Goal: Entertainment & Leisure: Consume media (video, audio)

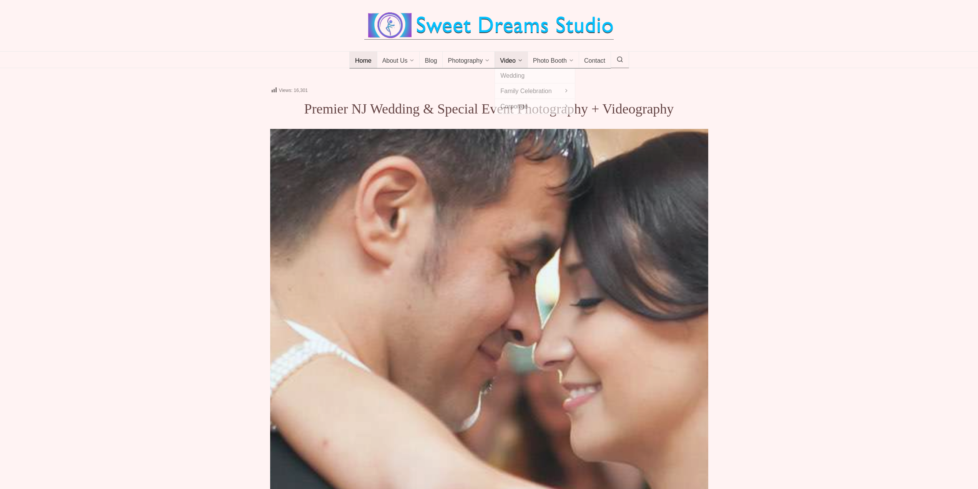
click at [515, 63] on span "Video" at bounding box center [508, 61] width 16 height 8
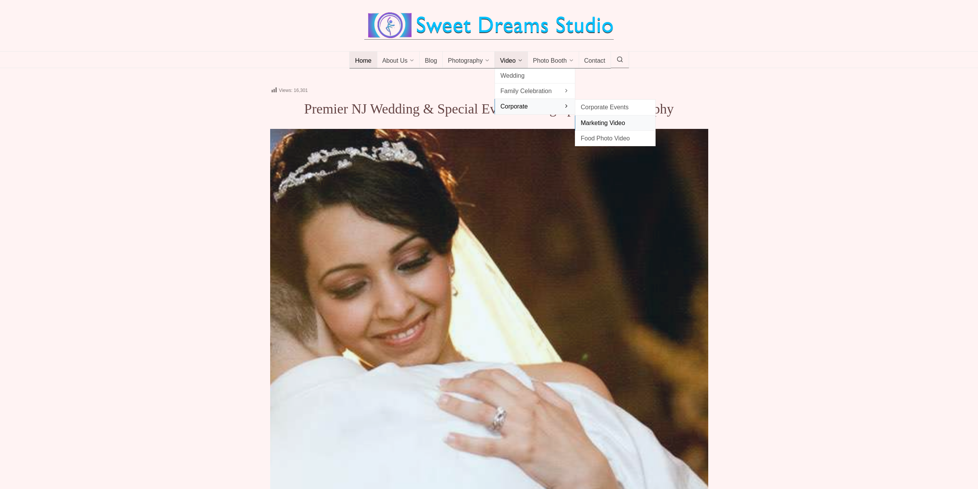
click at [594, 121] on span "Marketing Video" at bounding box center [615, 123] width 69 height 10
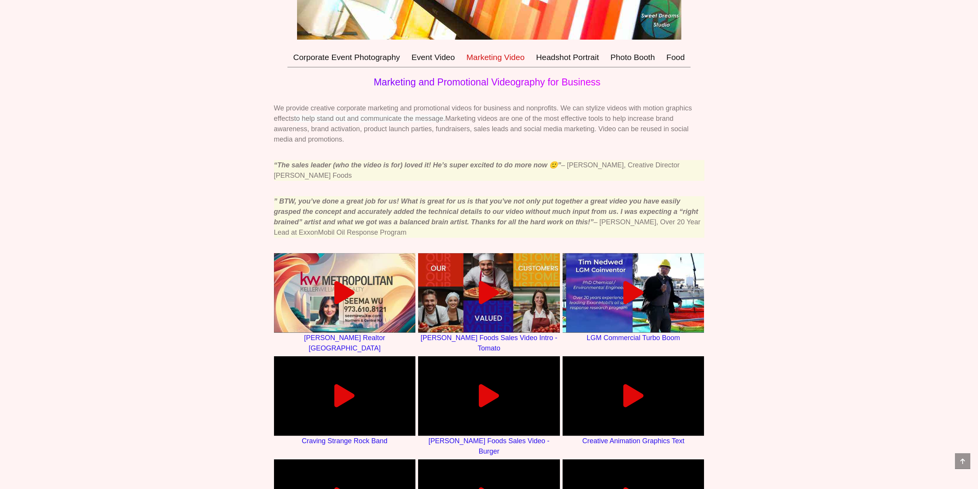
scroll to position [423, 0]
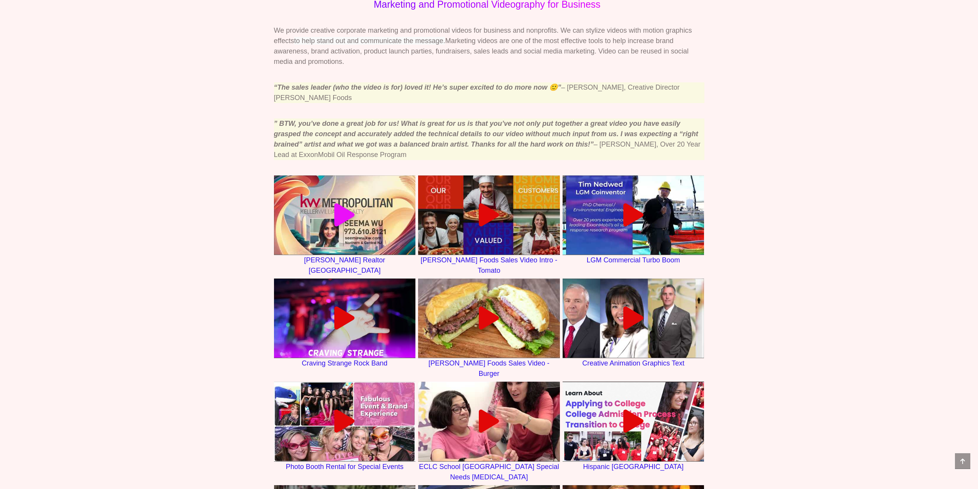
click at [348, 204] on icon at bounding box center [344, 214] width 23 height 23
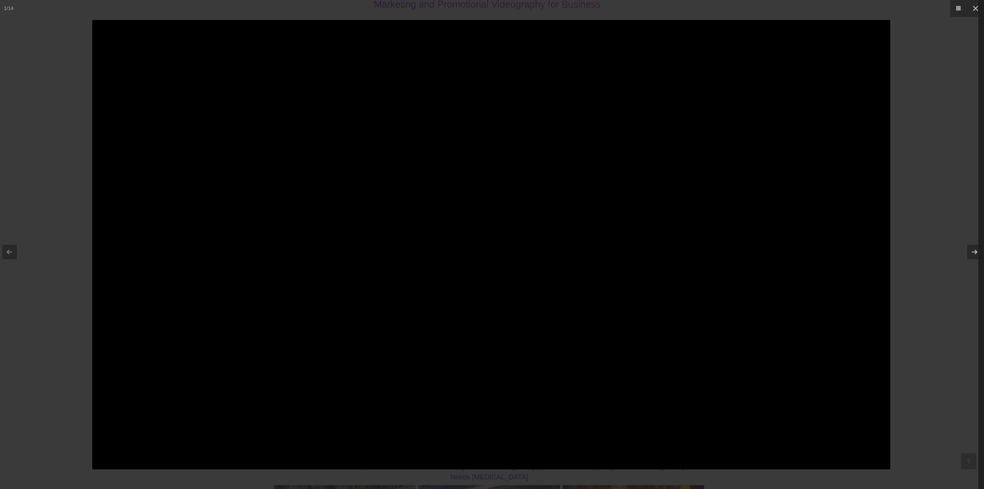
click at [930, 315] on div at bounding box center [492, 244] width 984 height 489
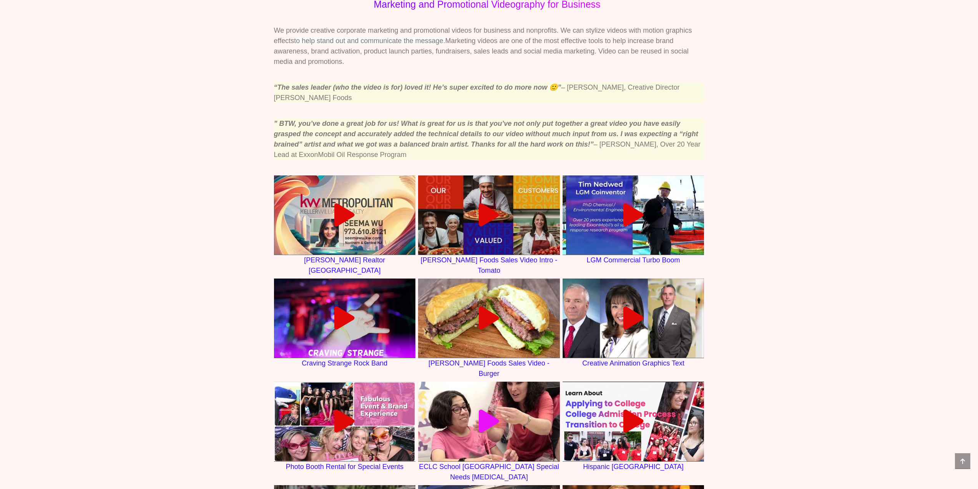
click at [485, 409] on icon at bounding box center [488, 420] width 23 height 23
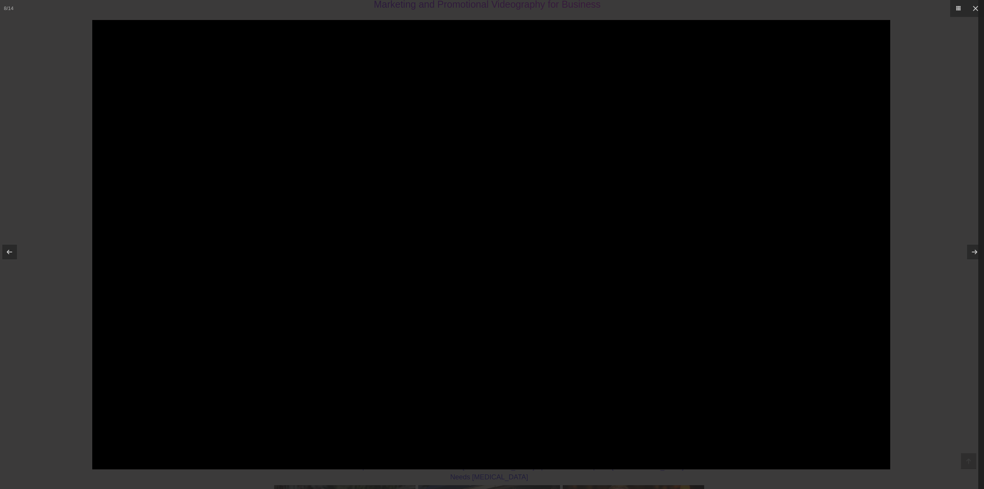
click at [931, 316] on div at bounding box center [492, 244] width 984 height 489
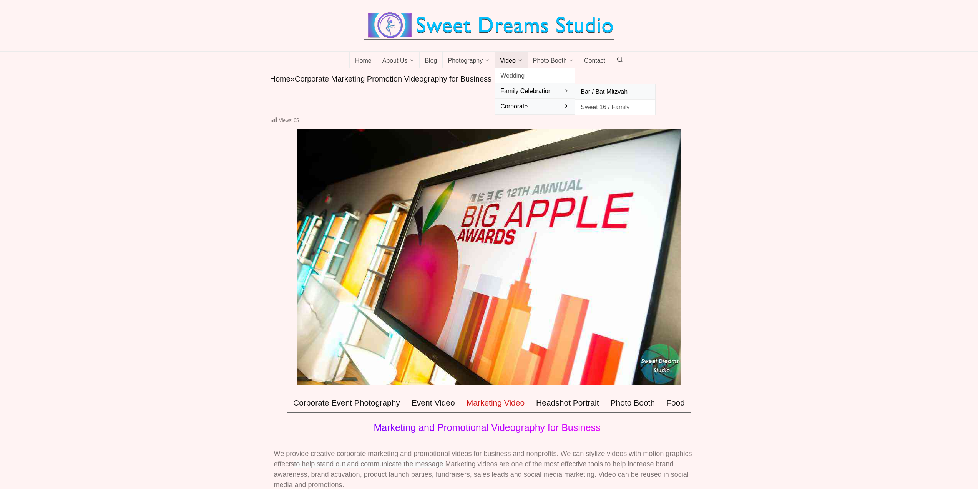
click at [615, 89] on span "Bar / Bat Mitzvah" at bounding box center [615, 92] width 69 height 10
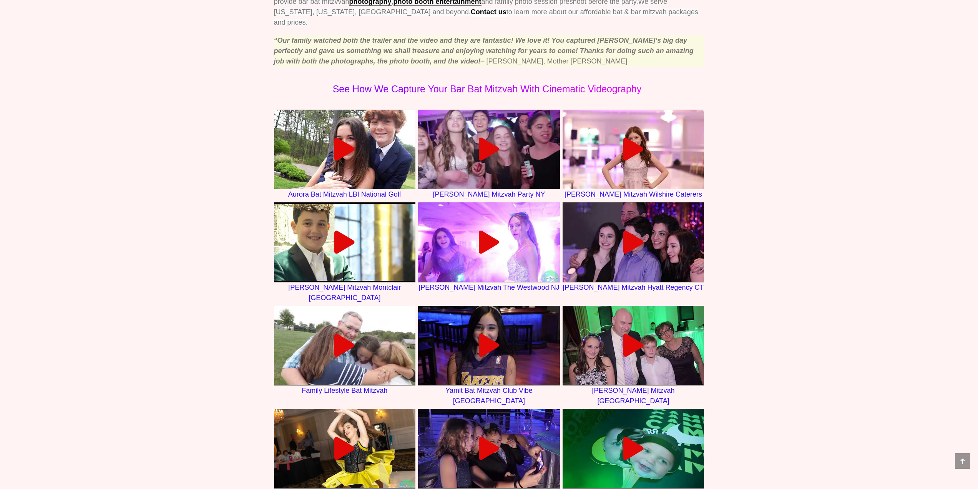
scroll to position [577, 0]
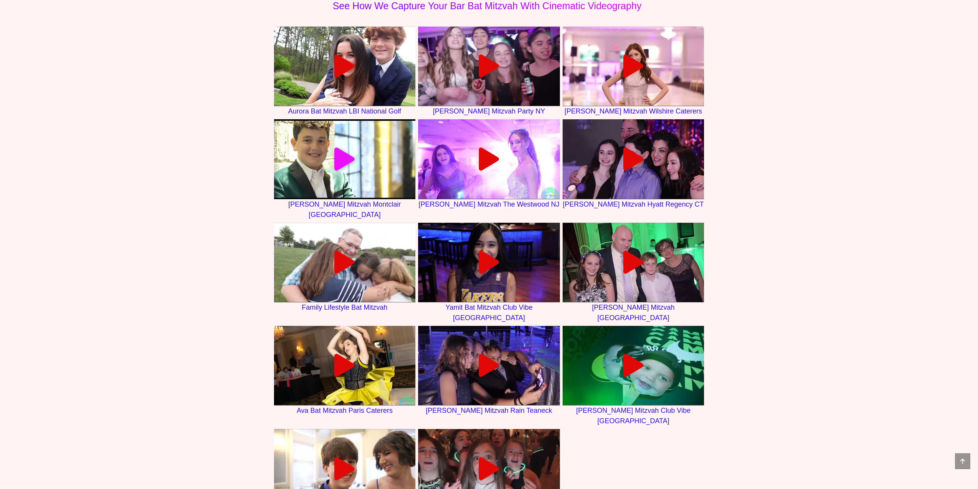
click at [326, 148] on div at bounding box center [345, 159] width 142 height 23
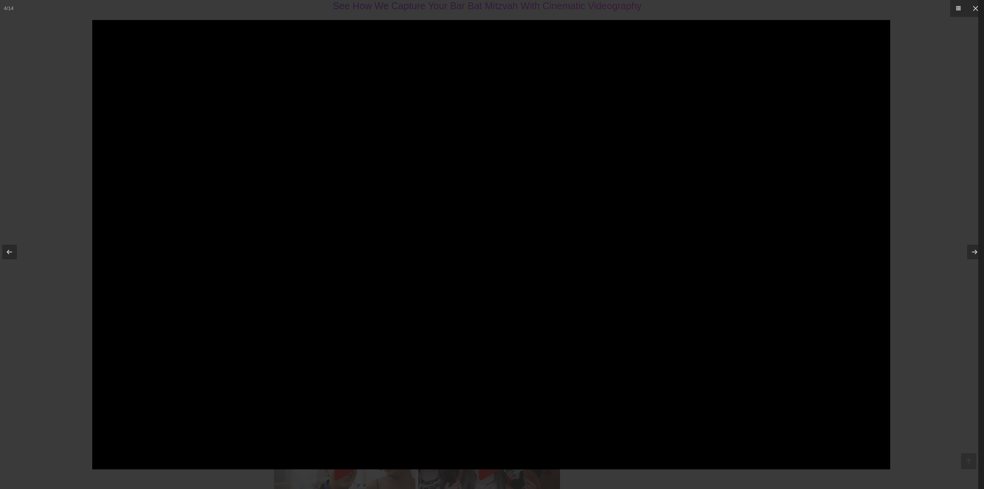
click at [934, 208] on div at bounding box center [492, 244] width 984 height 489
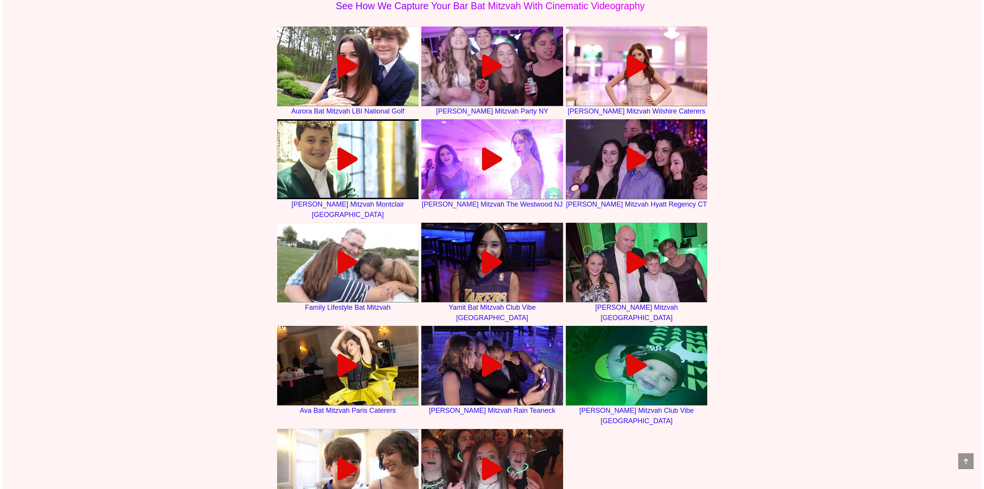
scroll to position [615, 0]
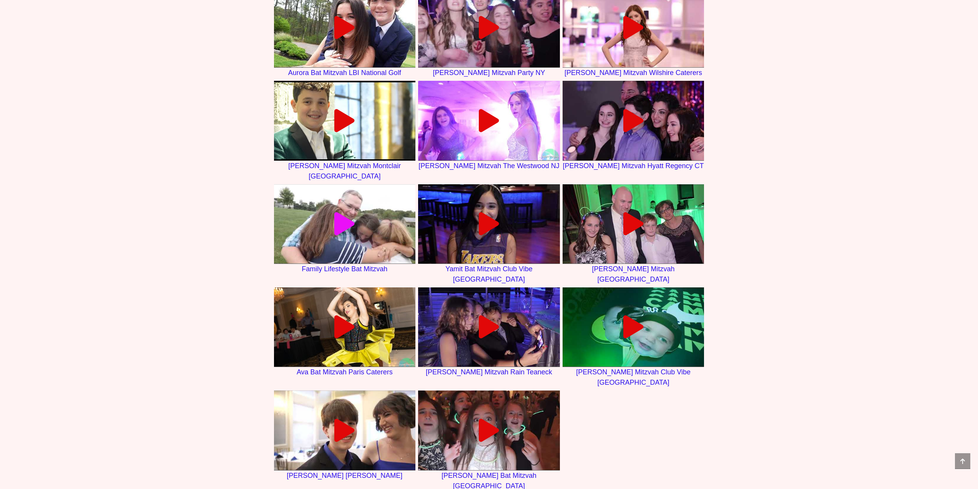
click at [349, 212] on icon at bounding box center [344, 223] width 23 height 23
